Goal: Communication & Community: Answer question/provide support

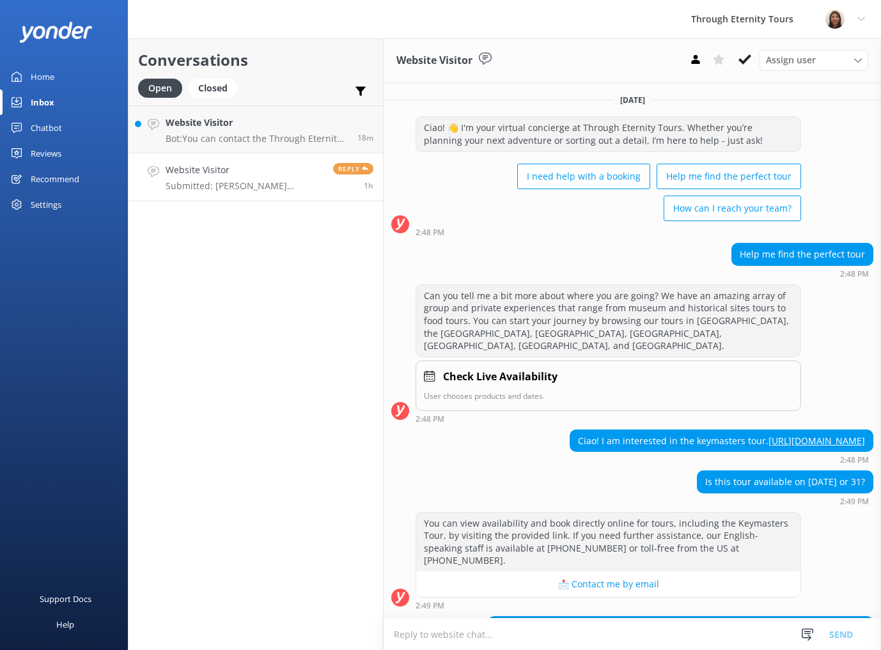
scroll to position [214, 0]
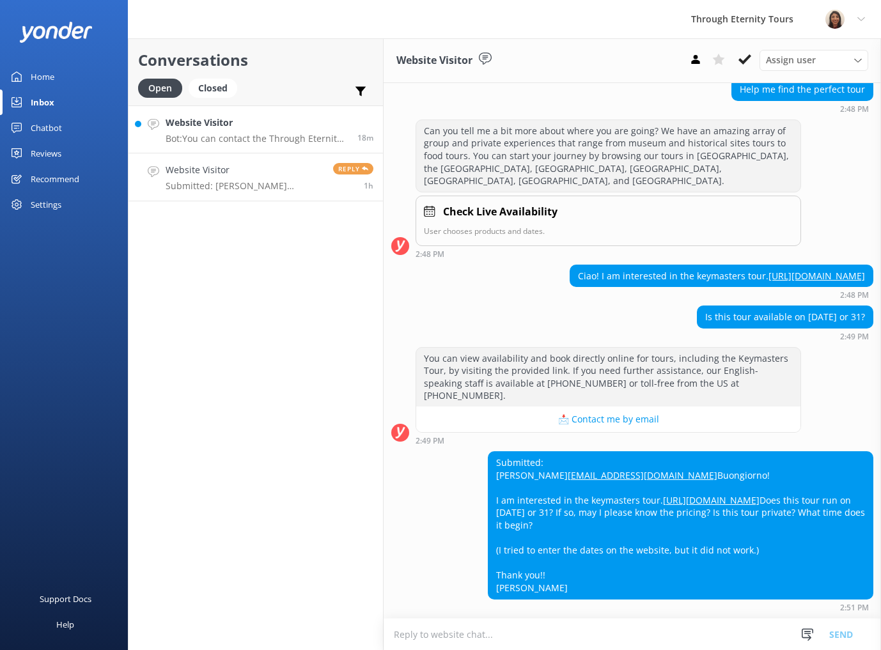
click at [257, 138] on p "Bot: You can contact the Through Eternity Tours team at [PHONE_NUMBER] or [PHON…" at bounding box center [257, 139] width 182 height 12
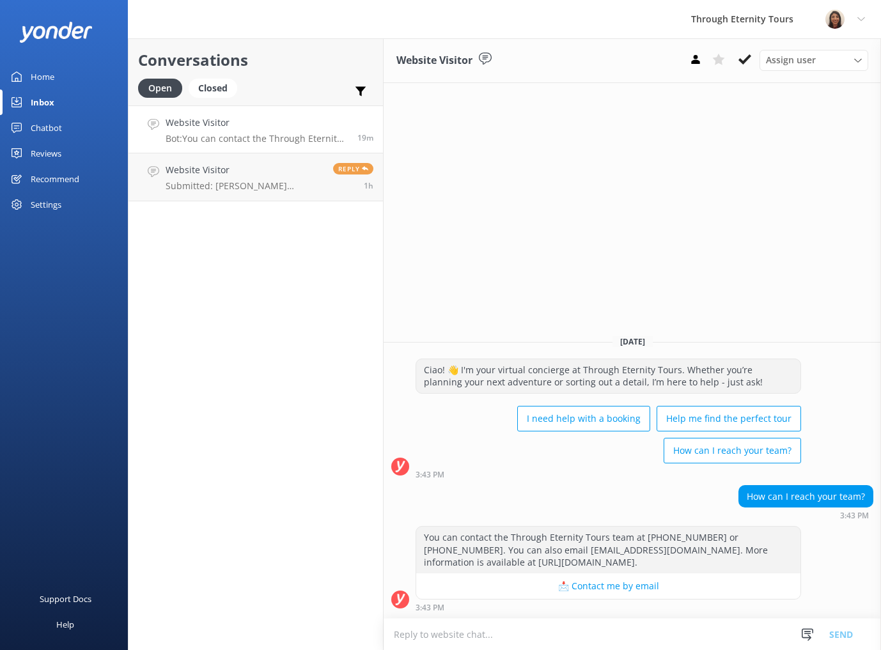
paste textarea "Hello, my name is [PERSON_NAME] from Through Eternity Tours. How can I assist y…"
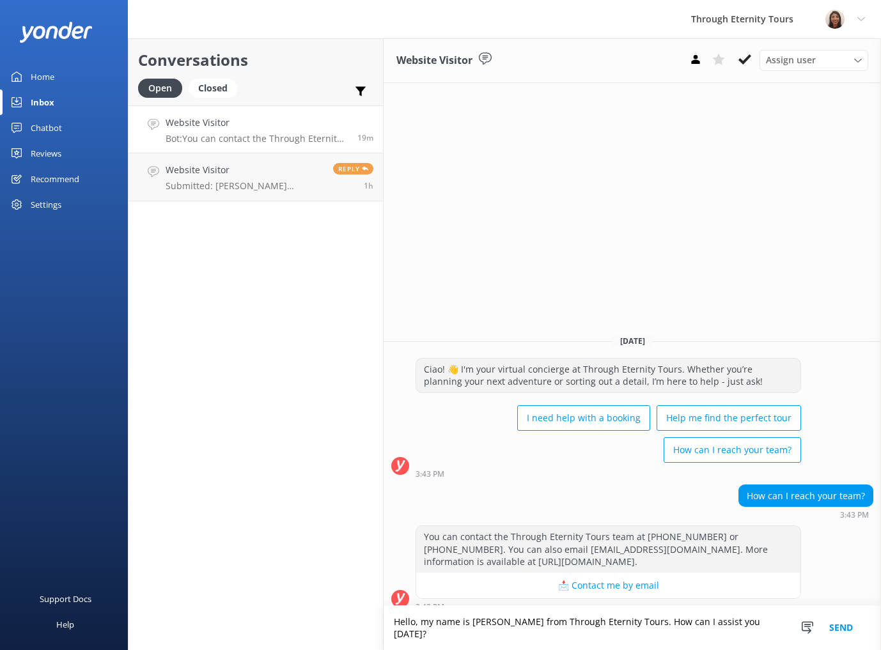
type textarea "Hello, my name is [PERSON_NAME] from Through Eternity Tours. How can I assist y…"
click at [834, 632] on button "Send" at bounding box center [841, 628] width 48 height 44
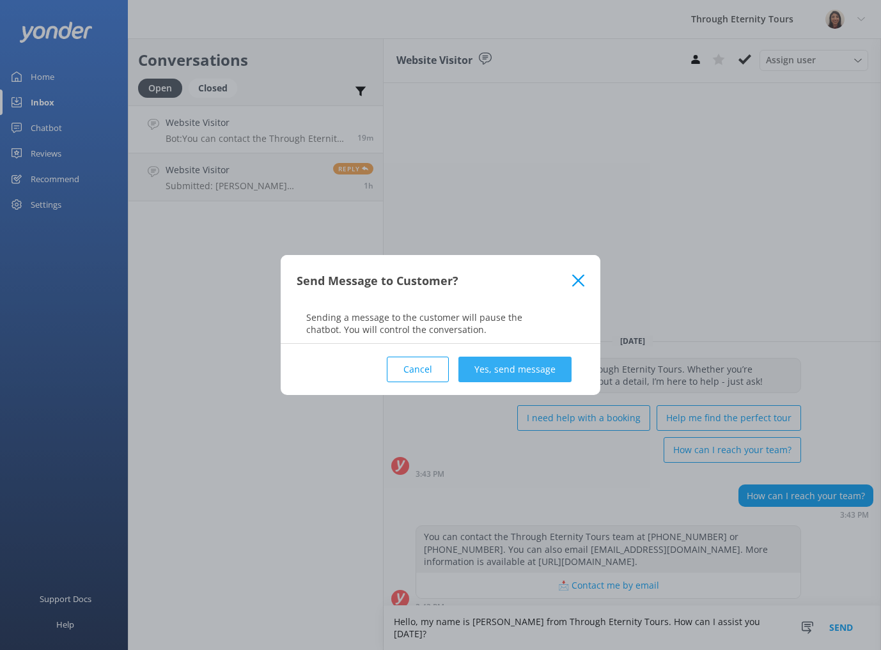
click at [531, 366] on button "Yes, send message" at bounding box center [514, 370] width 113 height 26
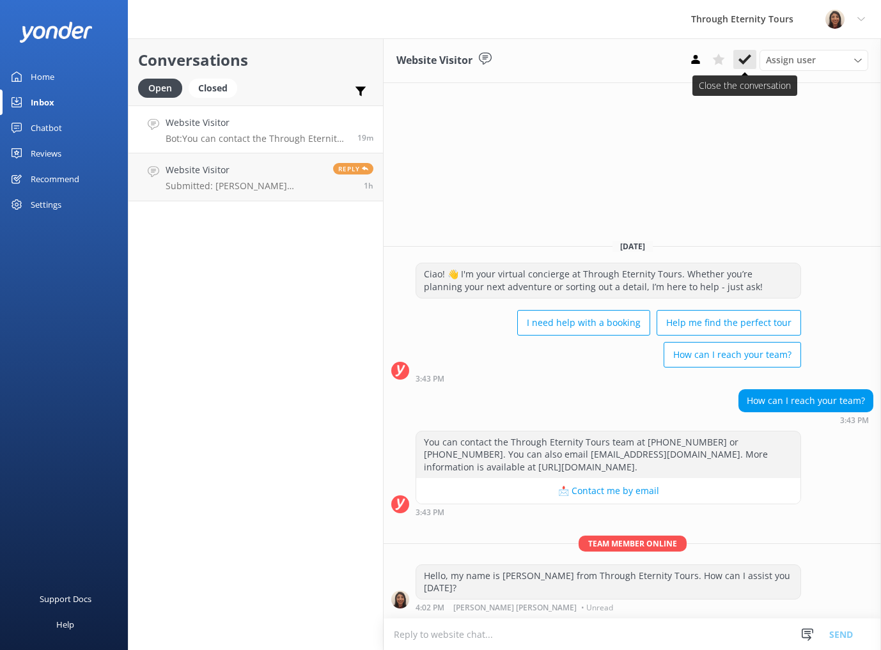
click at [753, 57] on button at bounding box center [744, 59] width 23 height 19
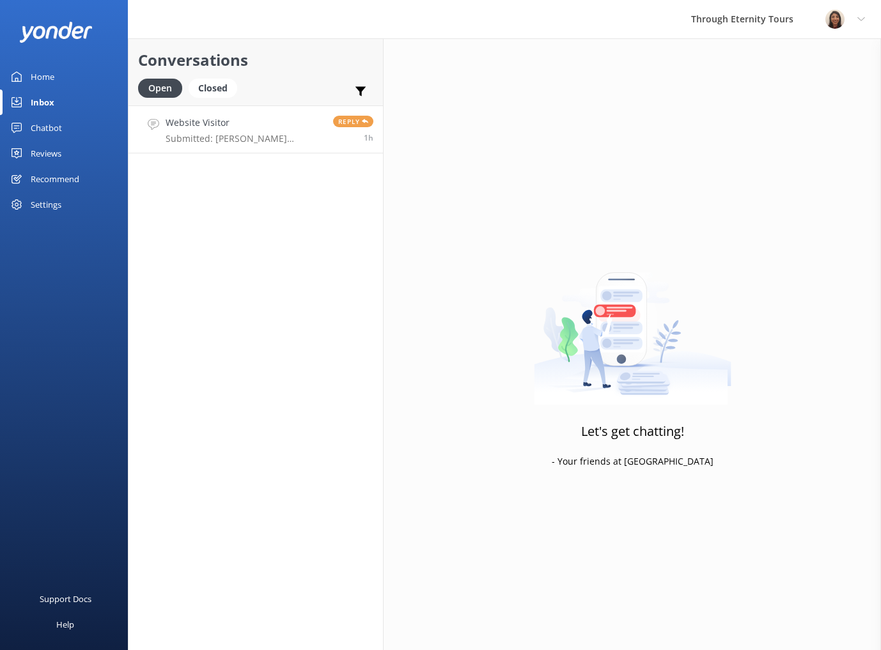
click at [279, 132] on div "Website Visitor Submitted: [PERSON_NAME] [EMAIL_ADDRESS][DOMAIN_NAME] Buongiorn…" at bounding box center [245, 129] width 158 height 27
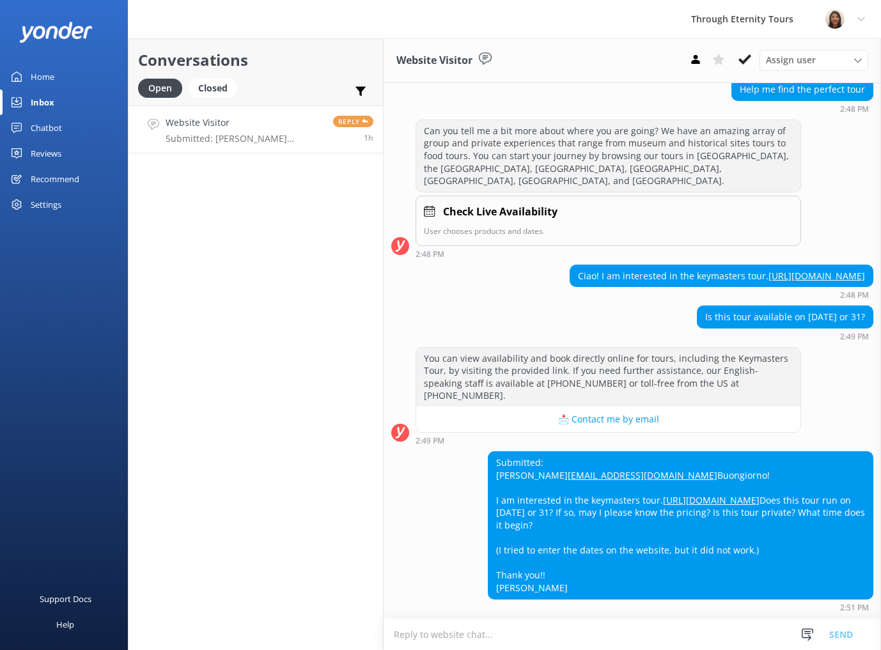
scroll to position [214, 0]
